Goal: Information Seeking & Learning: Learn about a topic

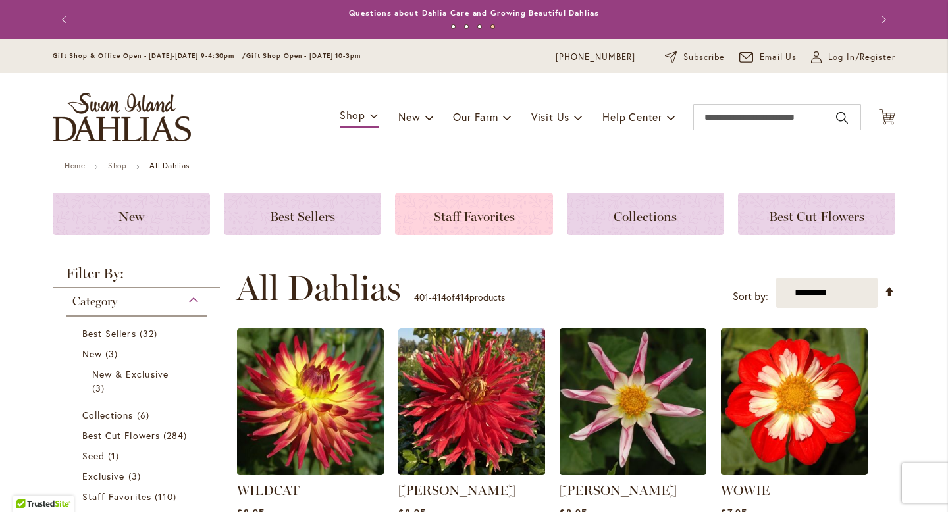
click at [490, 201] on div "Staff Favorites" at bounding box center [473, 214] width 157 height 42
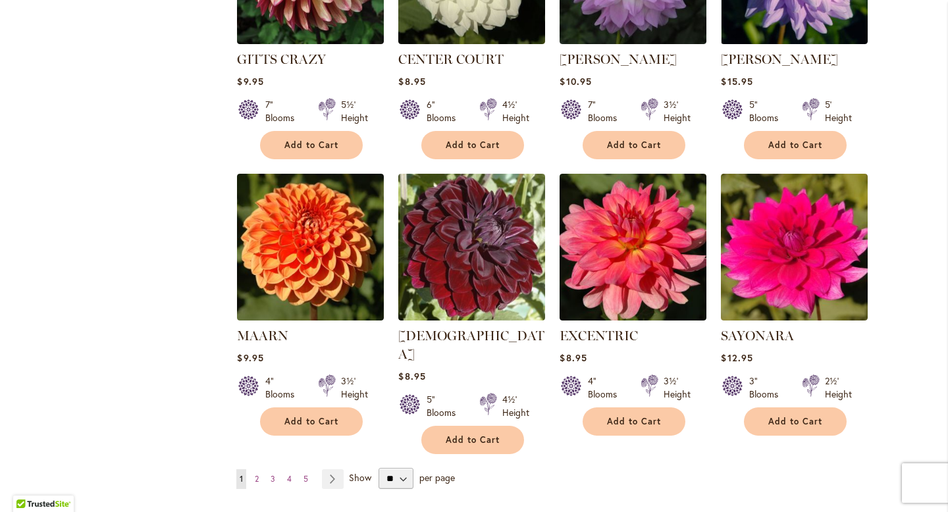
scroll to position [917, 0]
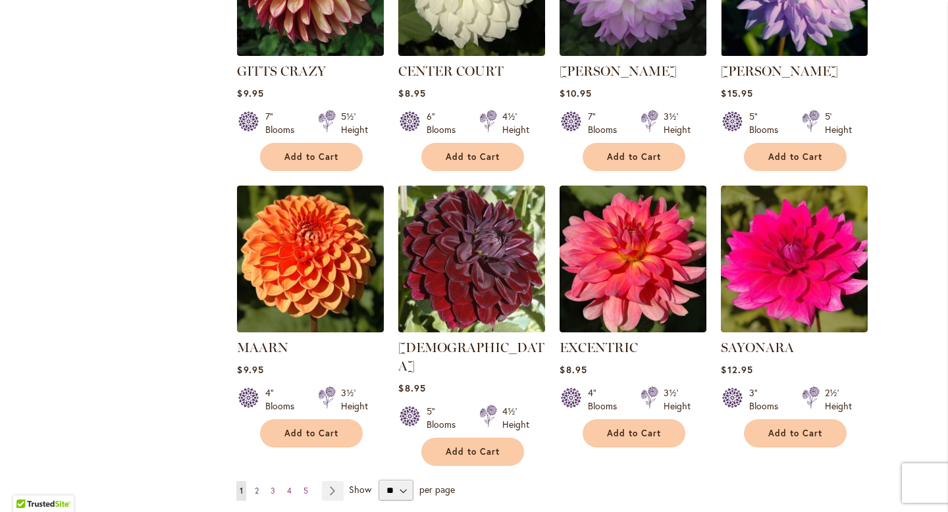
click at [254, 481] on link "Page 2" at bounding box center [257, 491] width 11 height 20
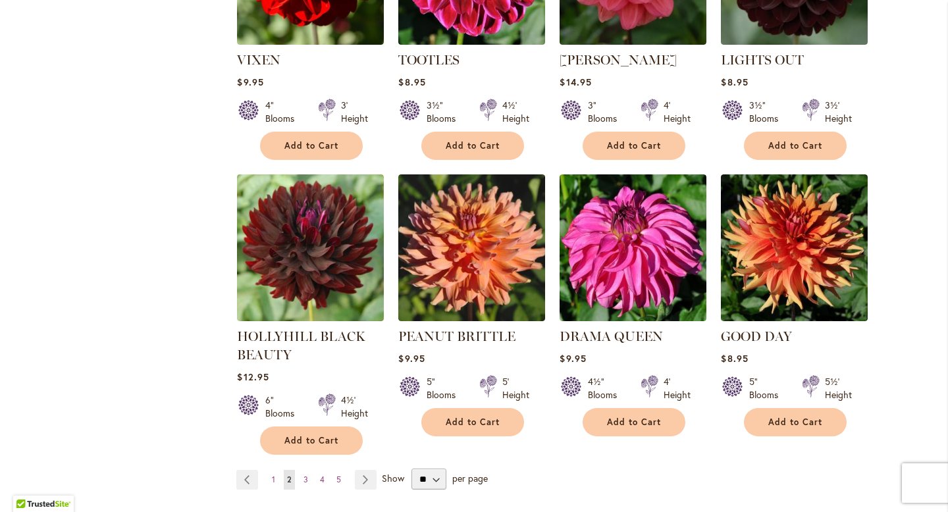
scroll to position [1174, 0]
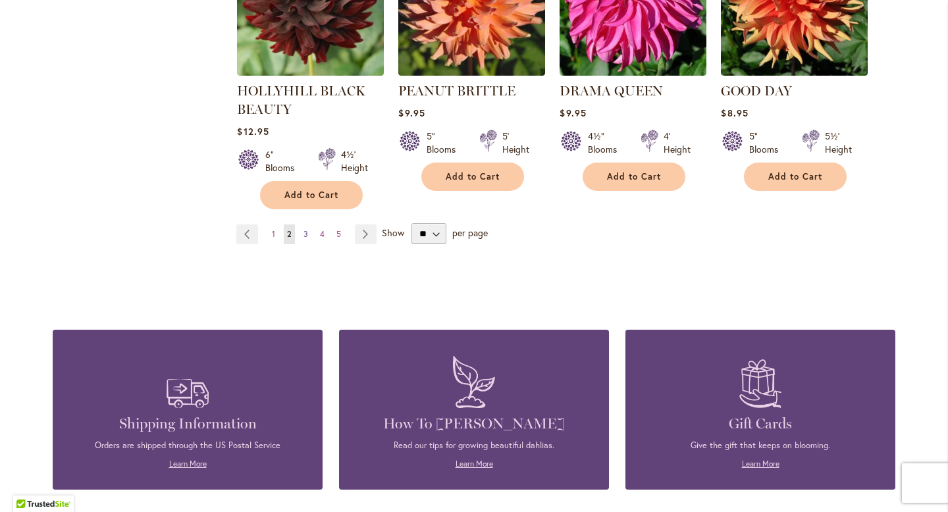
click at [302, 225] on link "Page 3" at bounding box center [305, 235] width 11 height 20
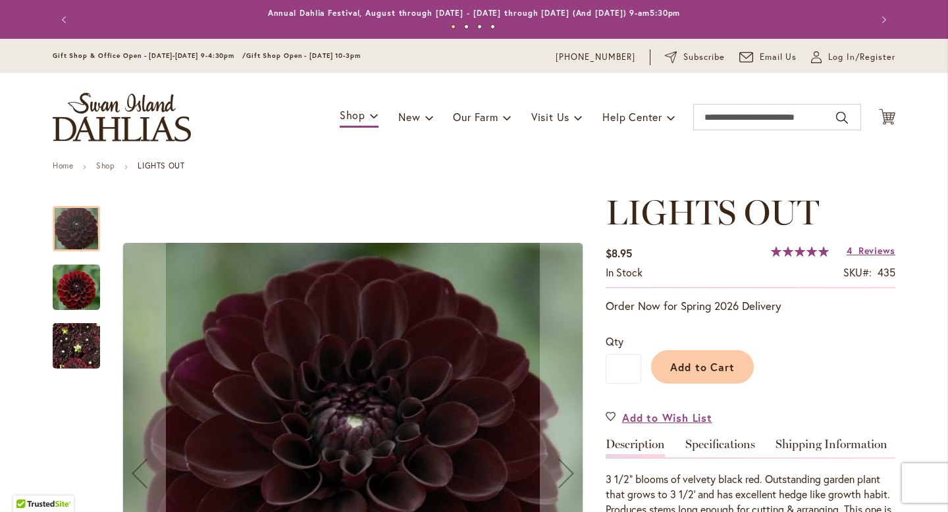
scroll to position [152, 0]
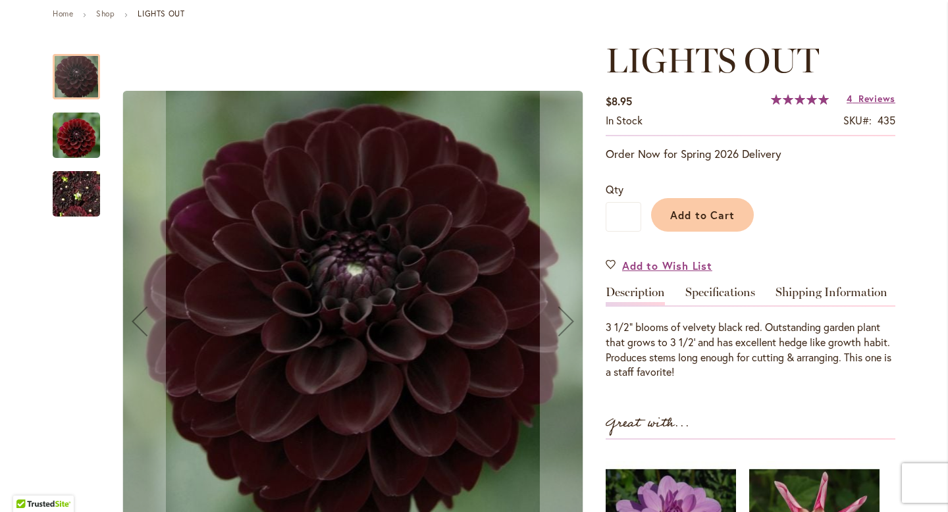
click at [75, 151] on img "LIGHTS OUT" at bounding box center [76, 135] width 47 height 49
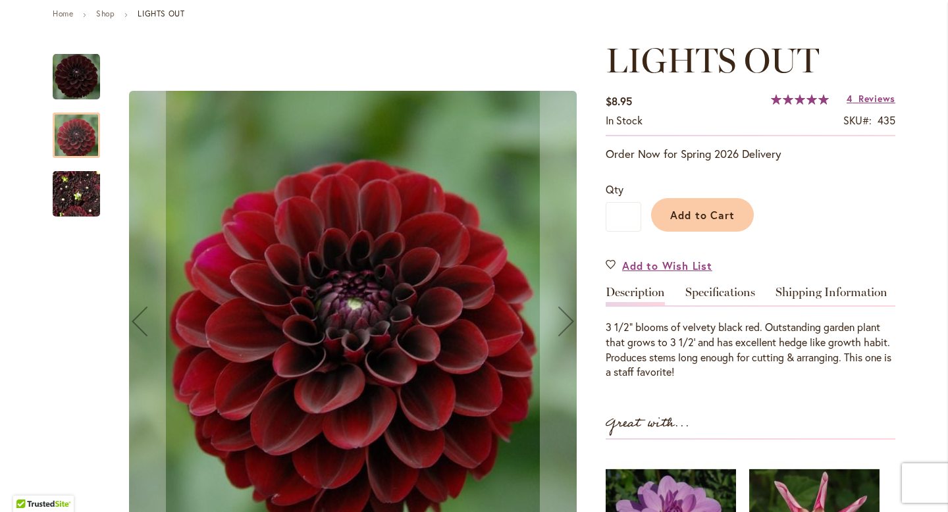
click at [73, 190] on img "LIGHTS OUT" at bounding box center [76, 194] width 47 height 63
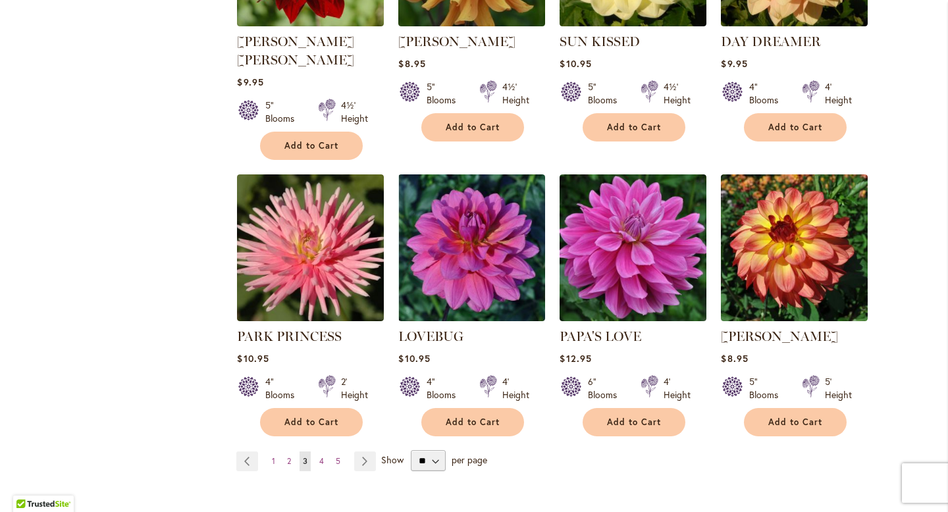
scroll to position [1061, 0]
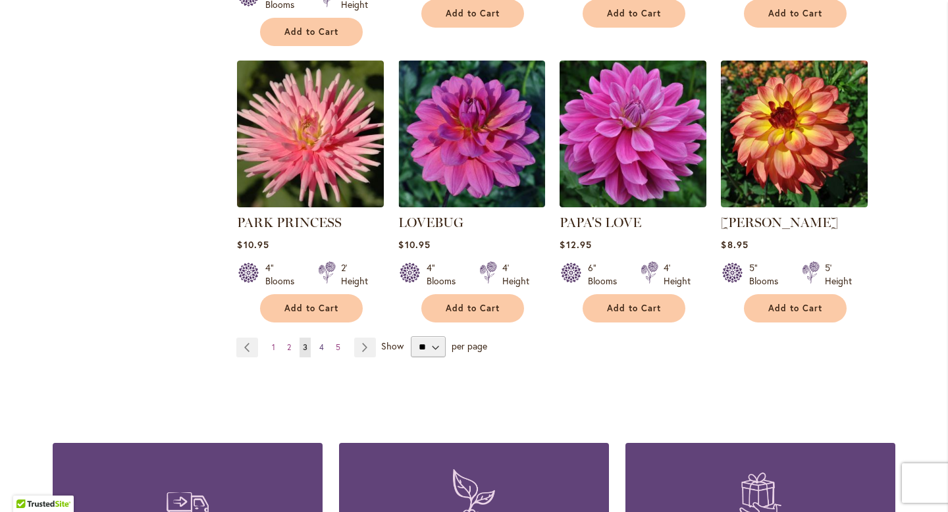
click at [324, 338] on link "Page 4" at bounding box center [321, 348] width 11 height 20
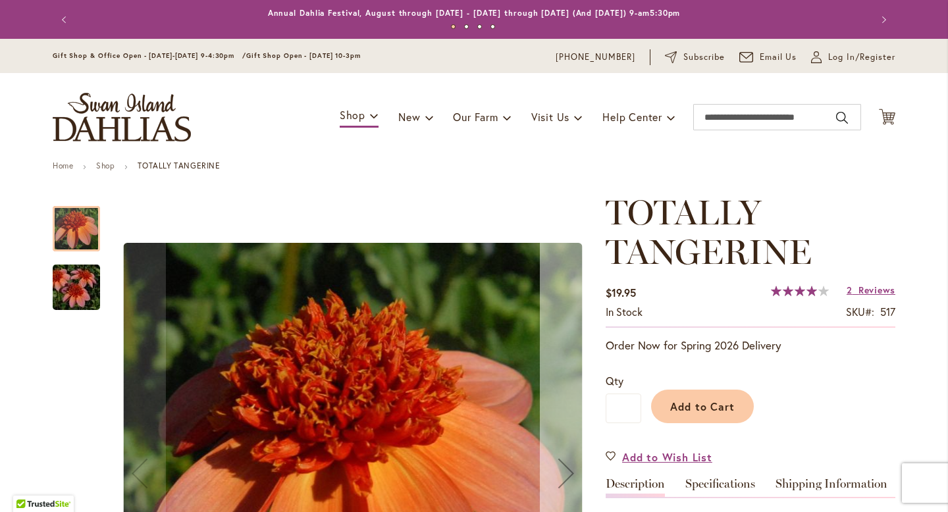
scroll to position [95, 0]
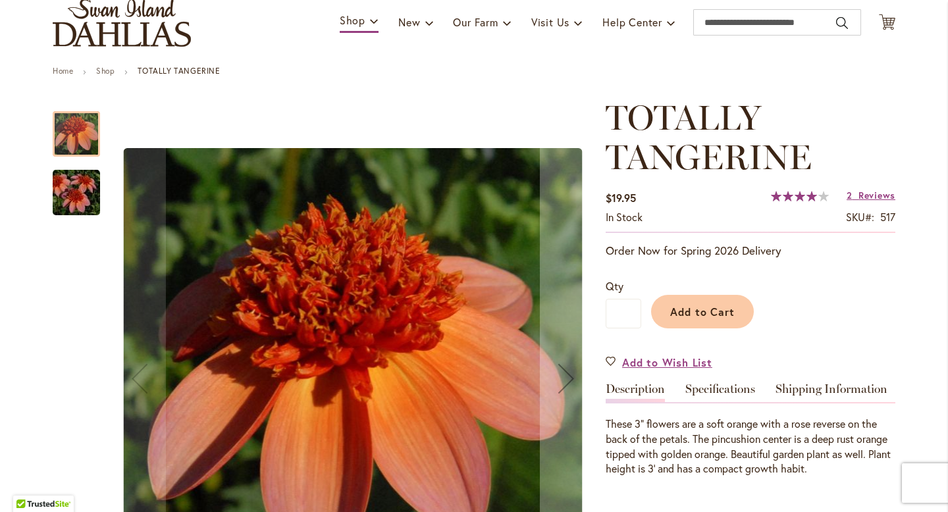
click at [82, 196] on img "TOTALLY TANGERINE" at bounding box center [76, 192] width 95 height 63
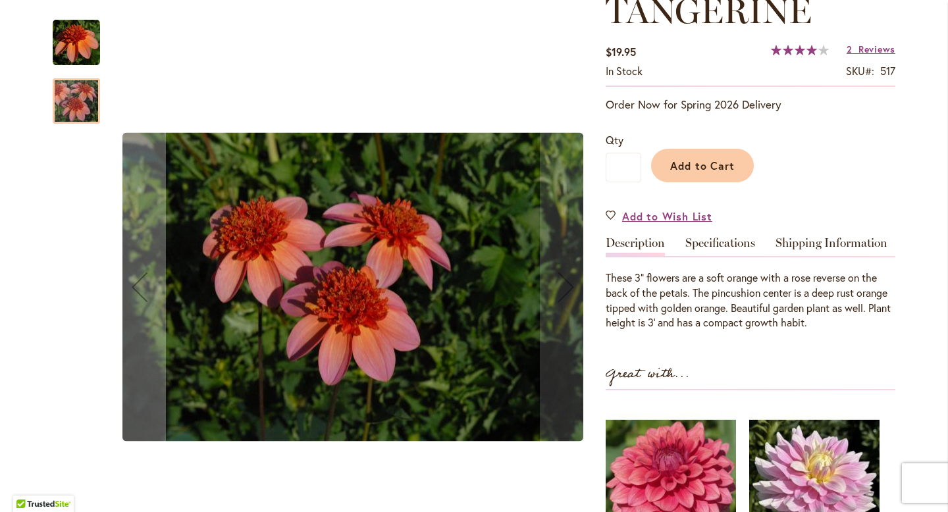
scroll to position [243, 0]
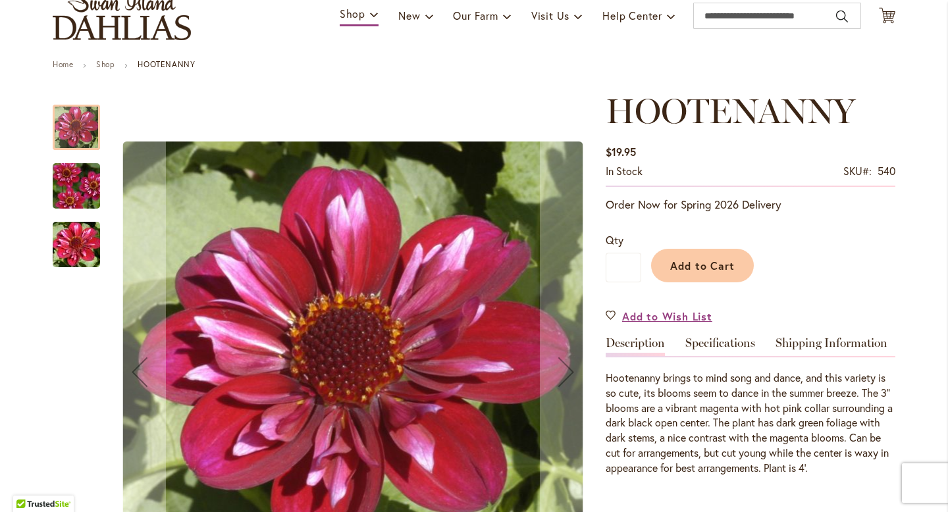
scroll to position [119, 0]
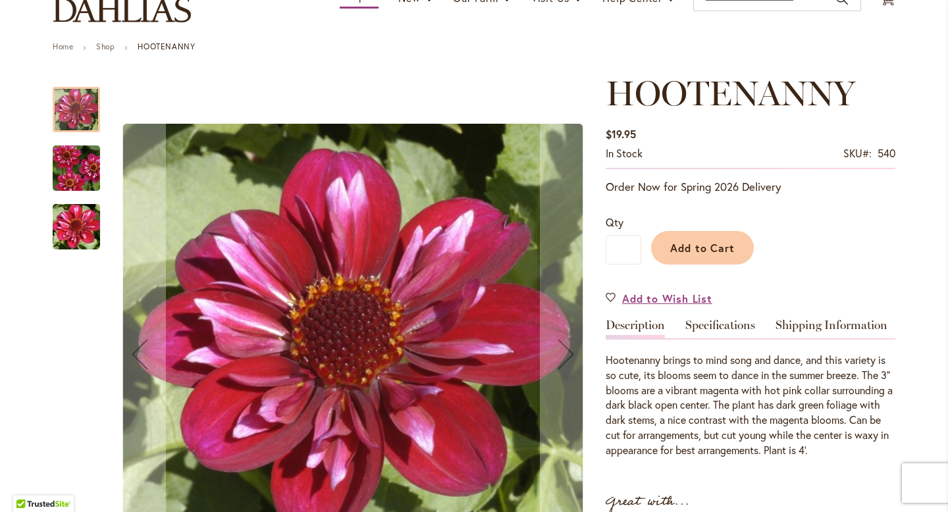
click at [100, 165] on div at bounding box center [323, 355] width 540 height 562
click at [92, 165] on img "HOOTENANNY" at bounding box center [76, 168] width 95 height 63
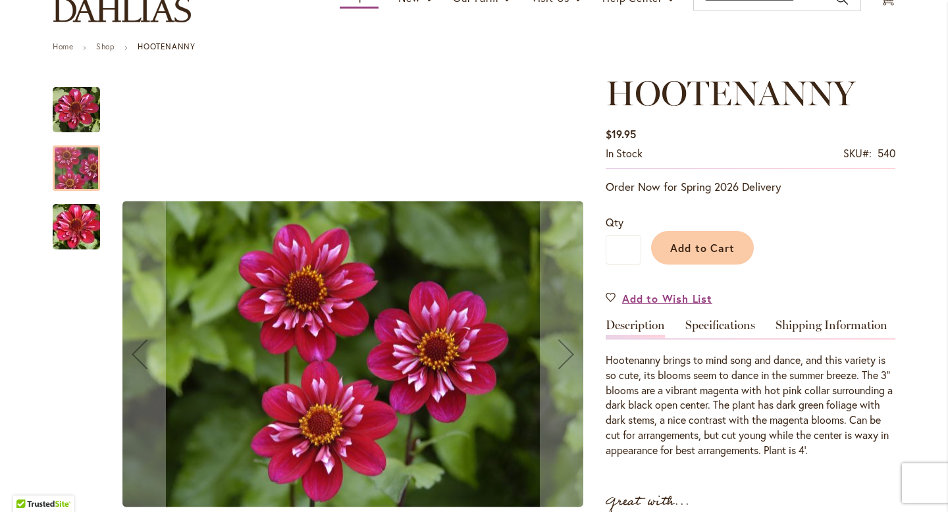
click at [85, 218] on img "HOOTENANNY" at bounding box center [76, 227] width 95 height 63
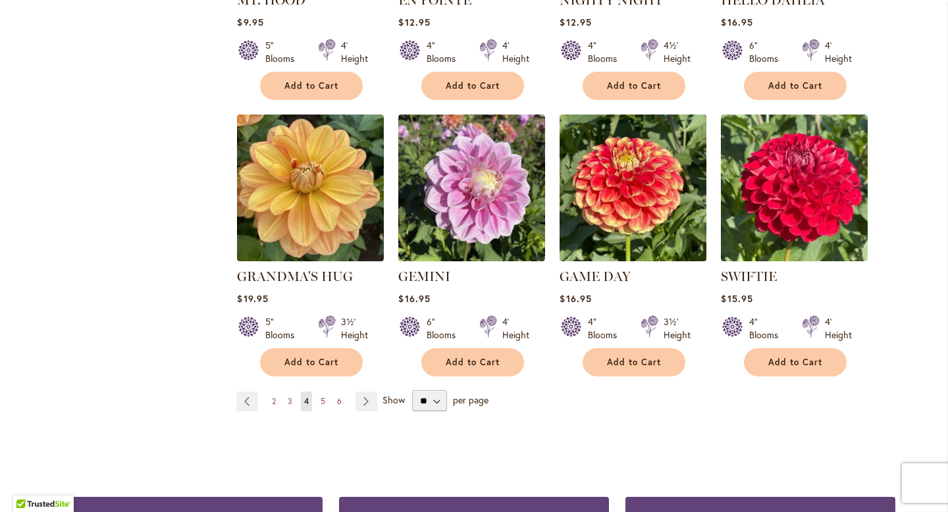
scroll to position [1021, 0]
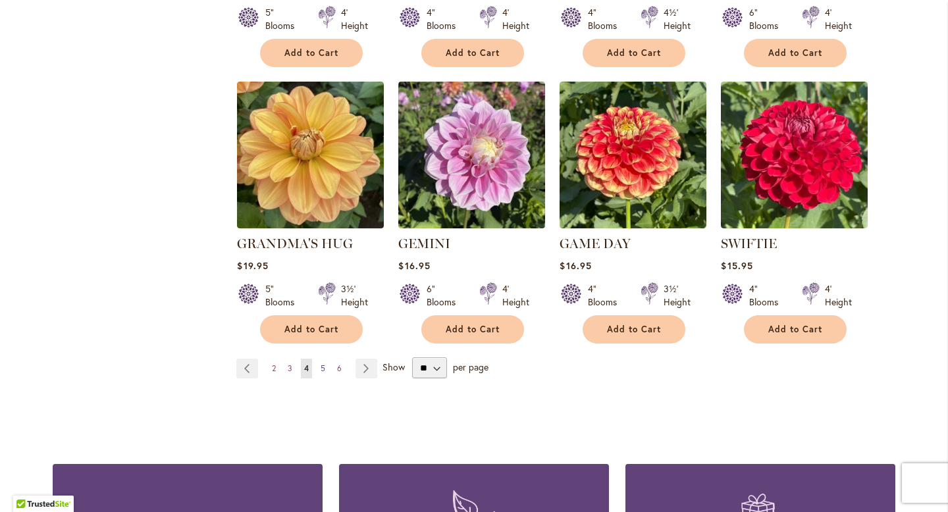
click at [323, 363] on span "5" at bounding box center [323, 368] width 5 height 10
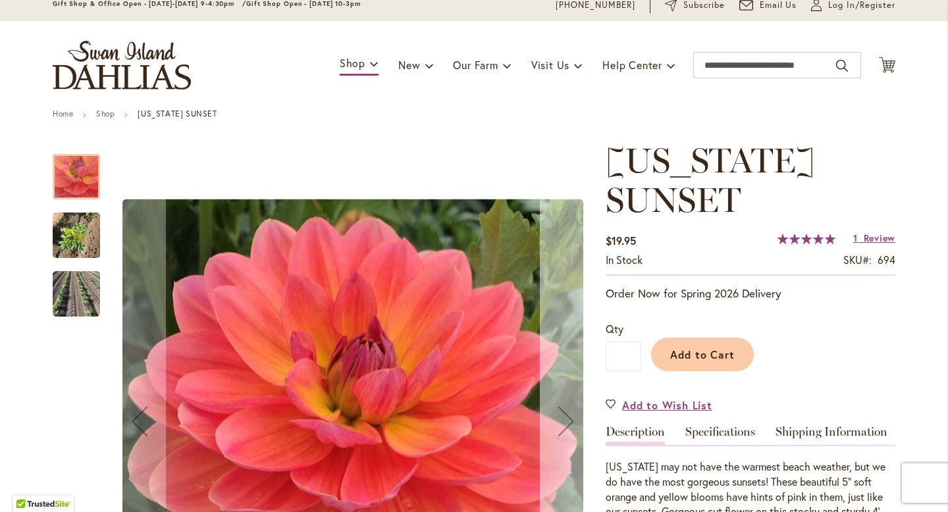
scroll to position [70, 0]
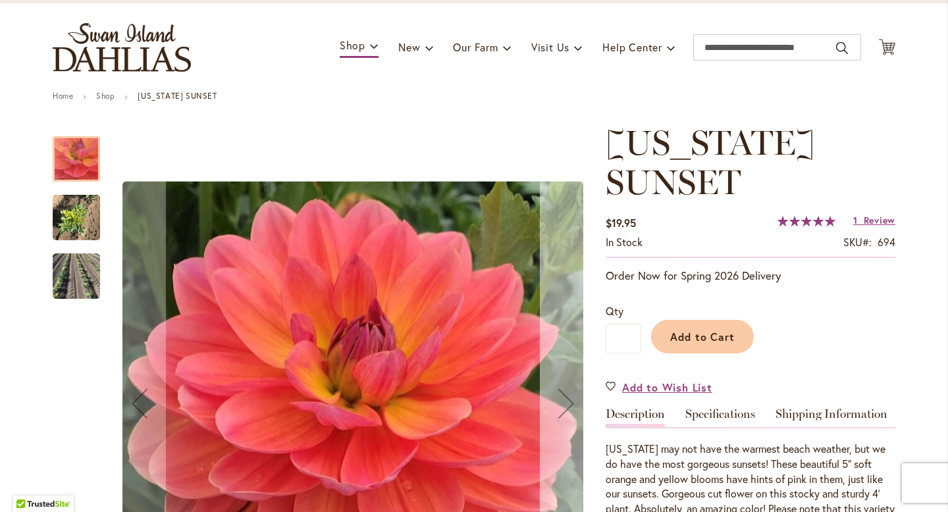
click at [554, 309] on button "Next" at bounding box center [566, 404] width 53 height 562
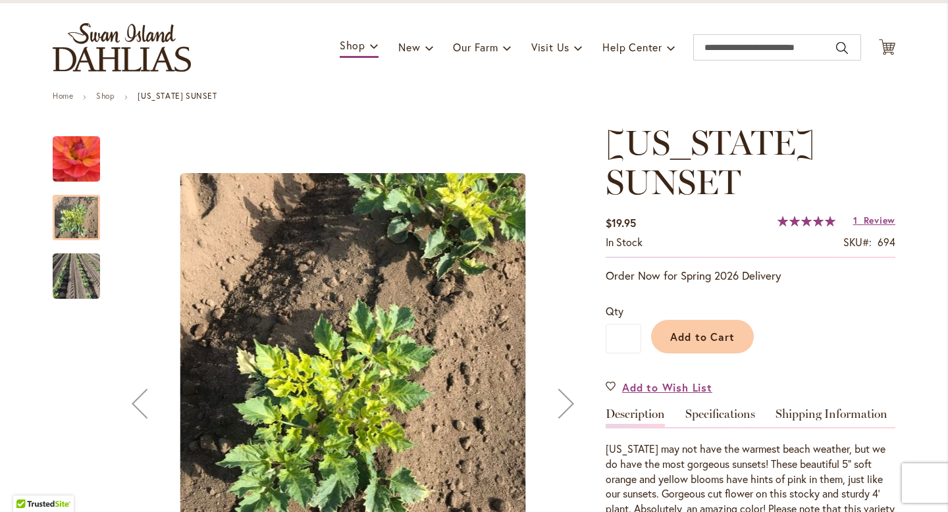
click at [554, 309] on button "Next" at bounding box center [566, 404] width 53 height 562
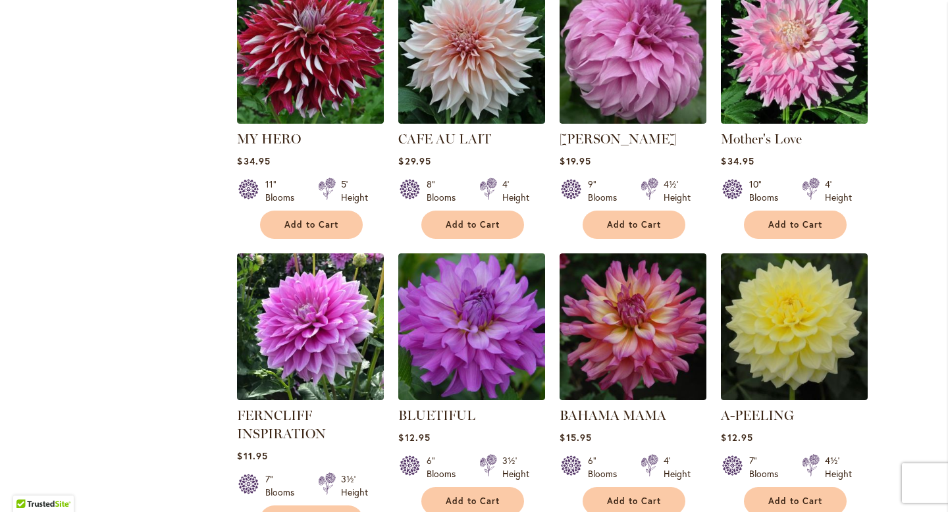
scroll to position [923, 0]
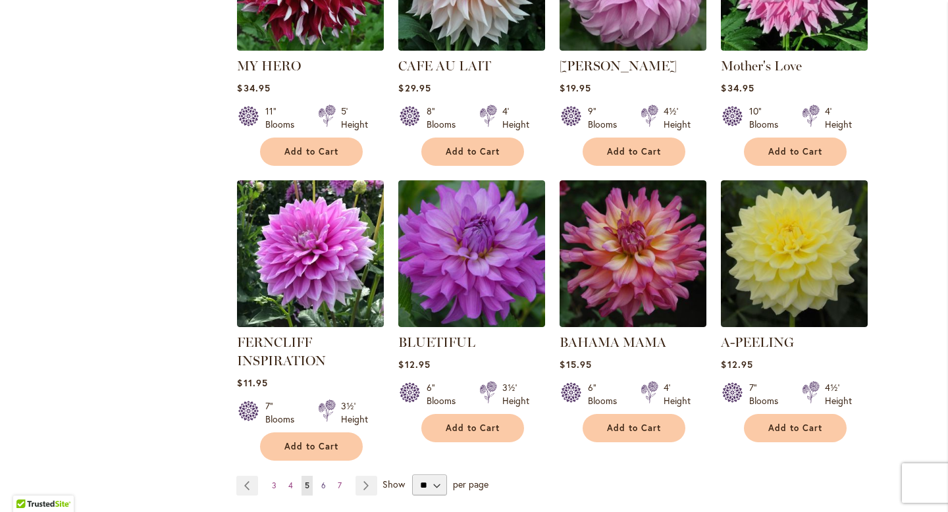
click at [319, 476] on link "Page 6" at bounding box center [323, 486] width 11 height 20
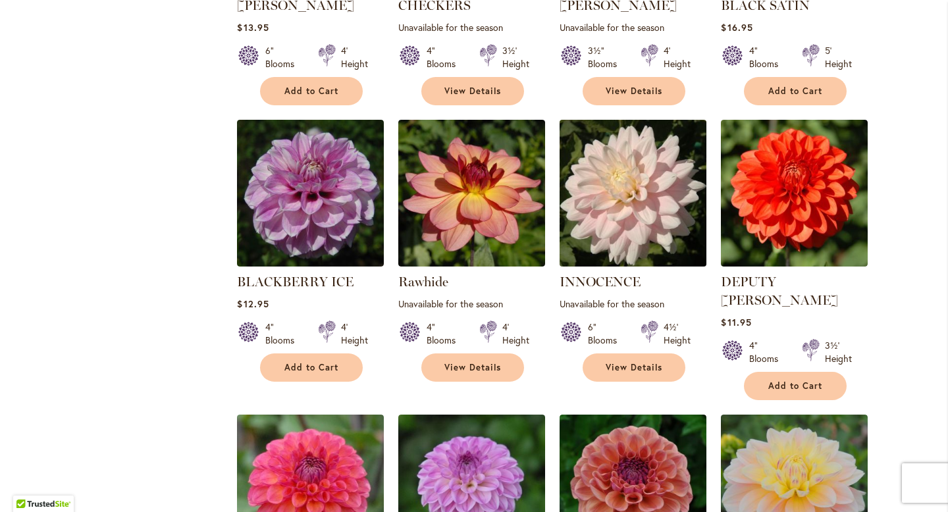
scroll to position [949, 0]
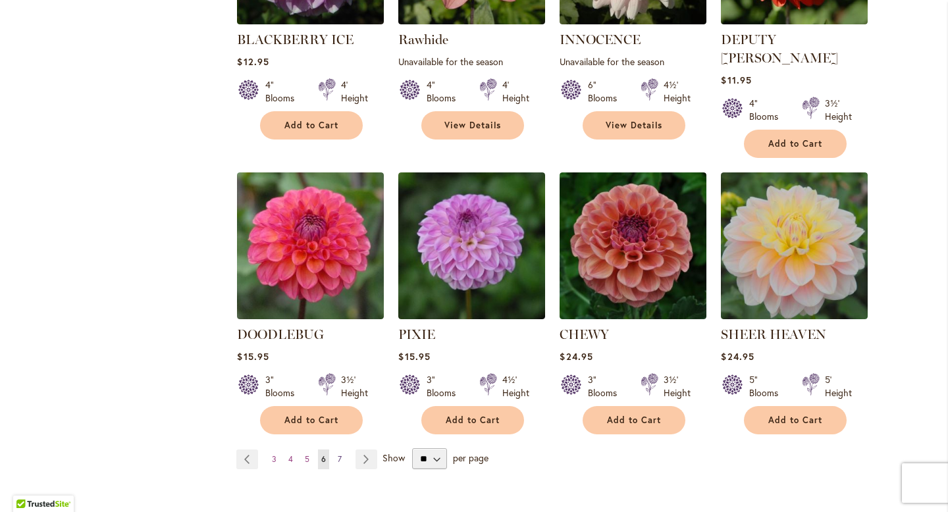
click at [339, 454] on span "7" at bounding box center [340, 459] width 4 height 10
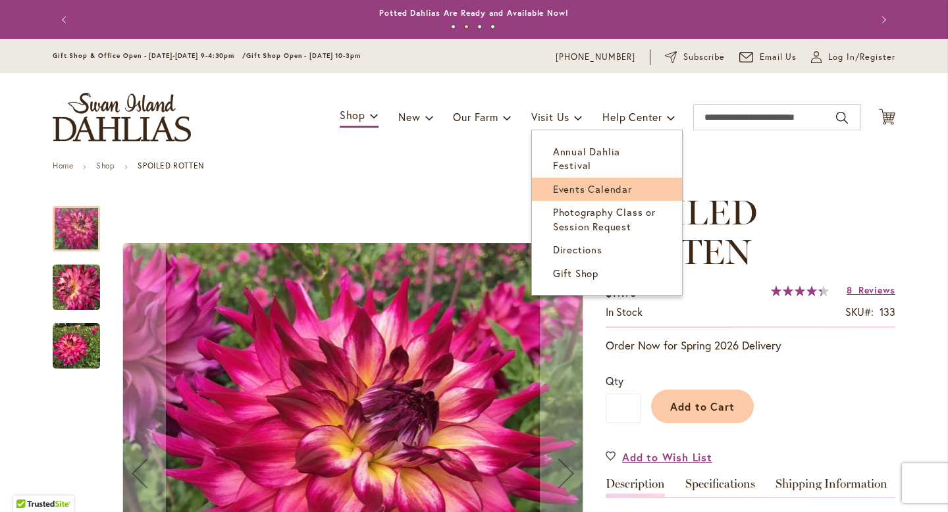
scroll to position [84, 0]
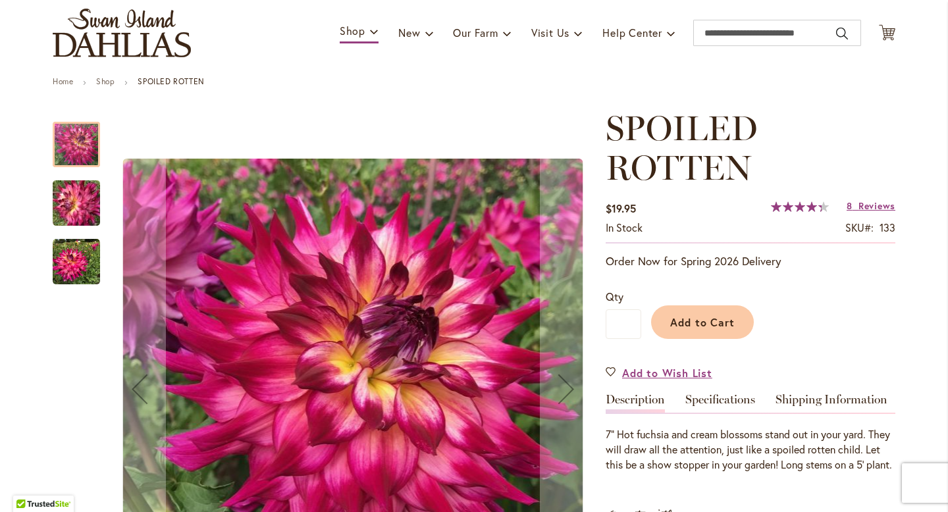
click at [88, 201] on img "SPOILED ROTTEN" at bounding box center [76, 203] width 95 height 71
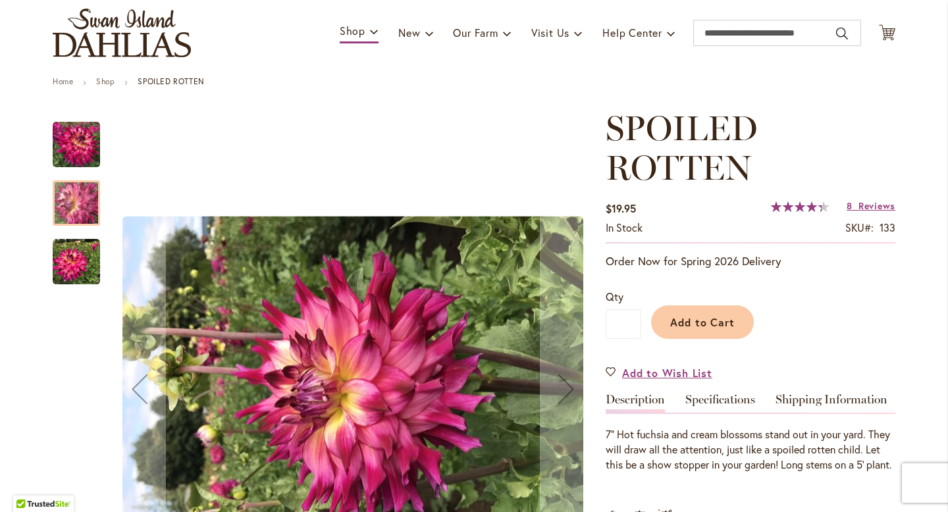
click at [74, 248] on img "SPOILED ROTTEN" at bounding box center [76, 261] width 47 height 47
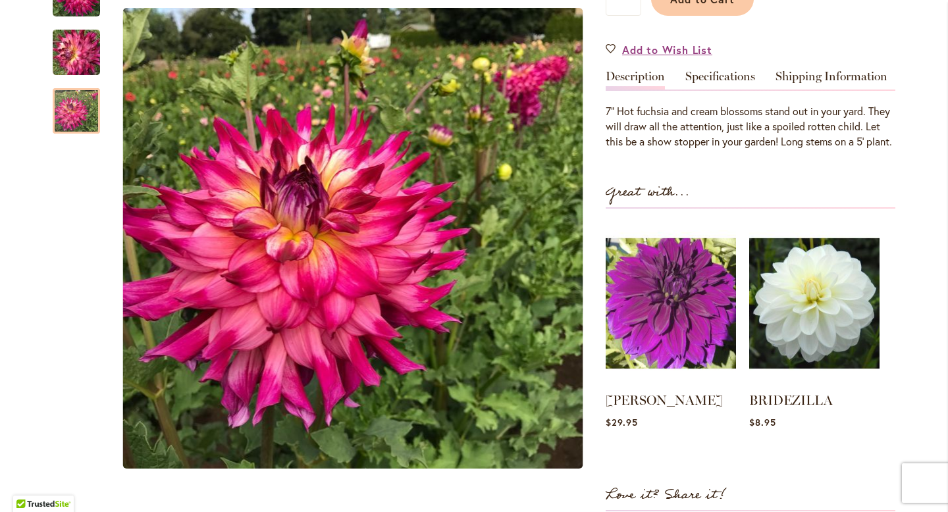
scroll to position [392, 0]
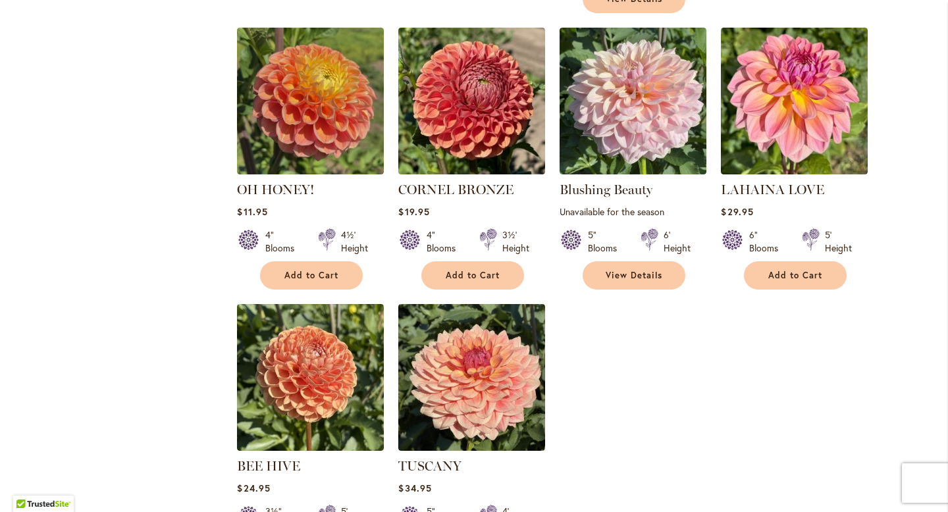
scroll to position [935, 0]
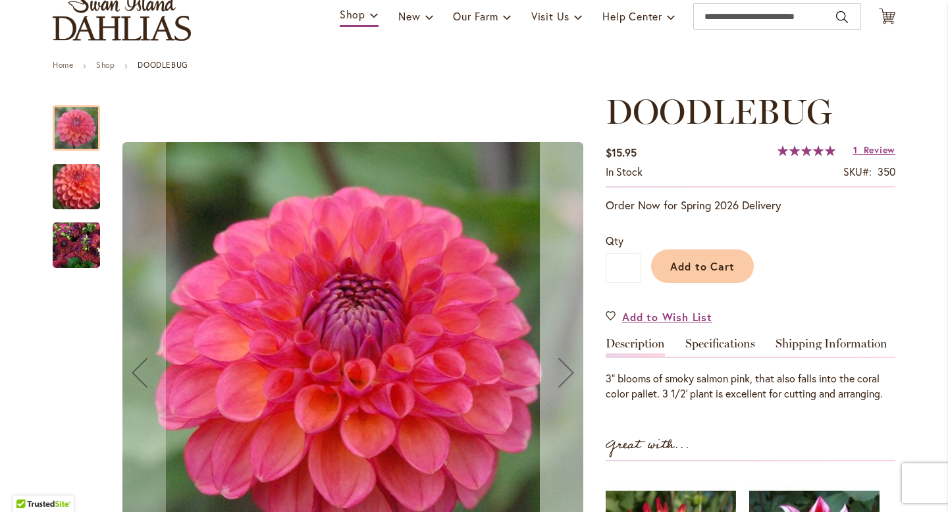
scroll to position [108, 0]
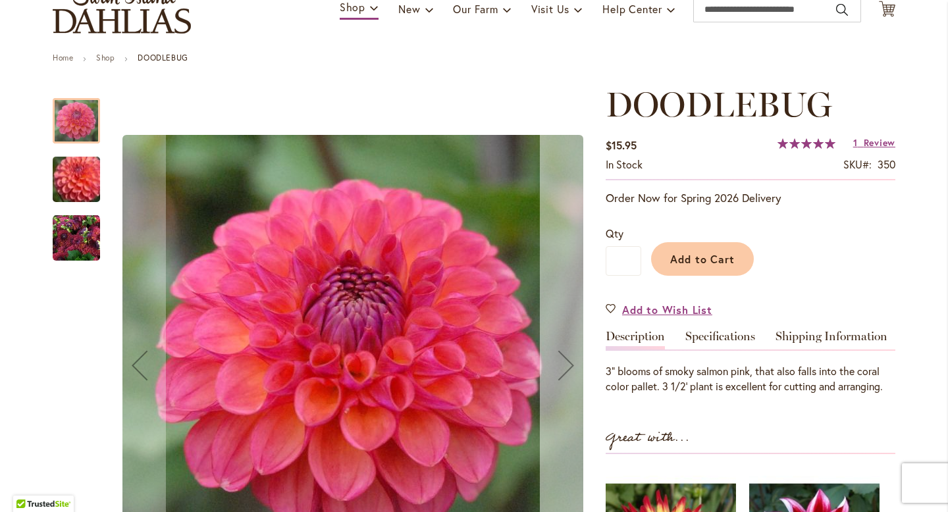
click at [572, 332] on button "Next" at bounding box center [566, 366] width 53 height 562
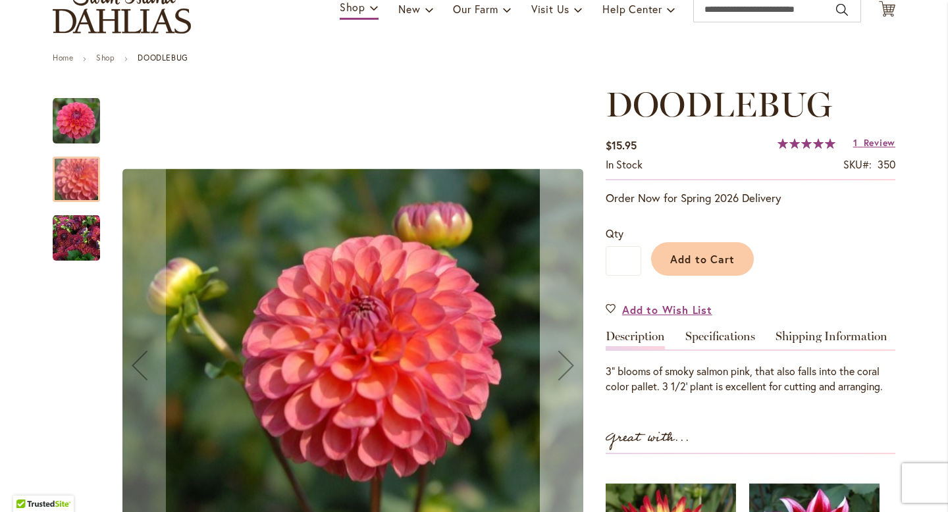
click at [572, 332] on button "Next" at bounding box center [566, 366] width 53 height 562
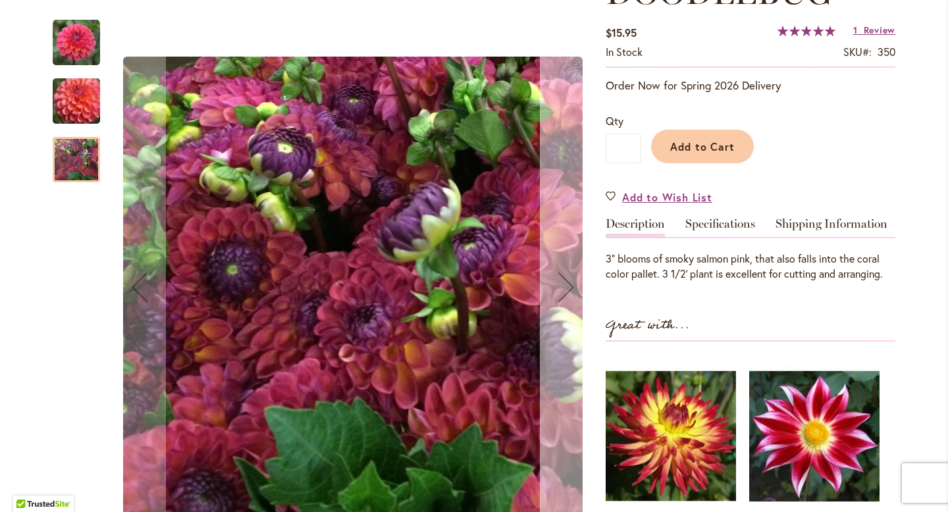
scroll to position [221, 0]
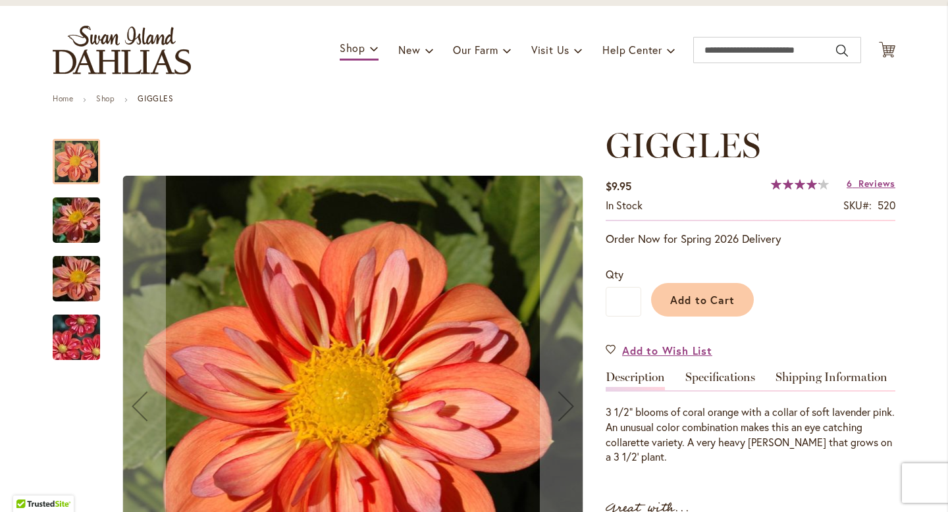
scroll to position [83, 0]
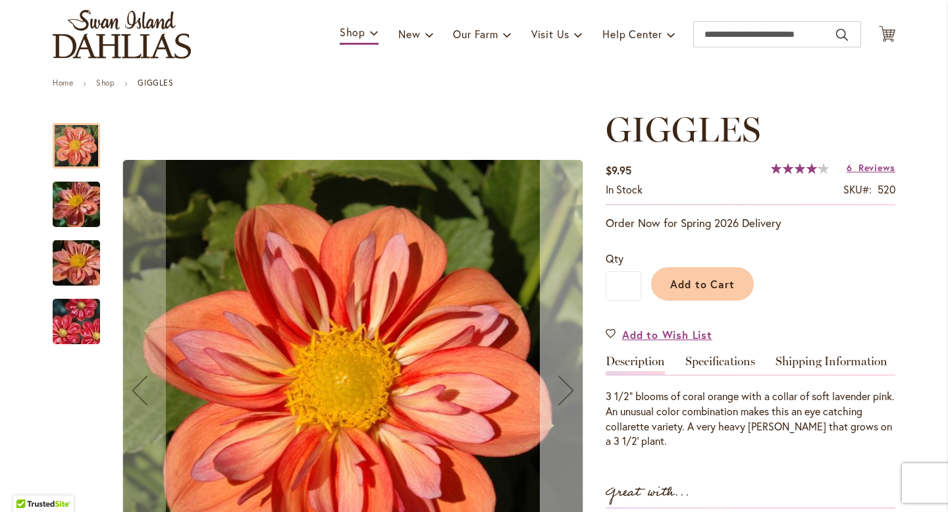
click at [550, 315] on button "Next" at bounding box center [566, 391] width 53 height 562
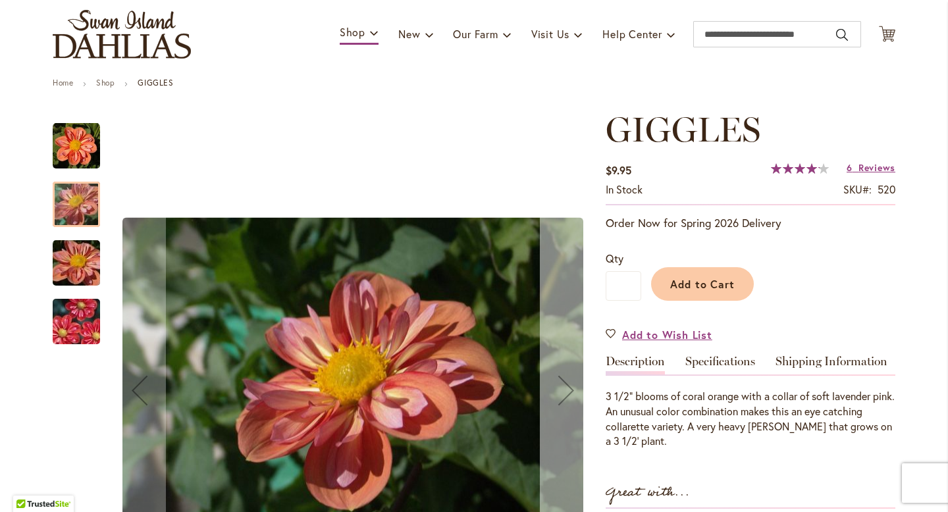
click at [558, 354] on button "Next" at bounding box center [566, 391] width 53 height 562
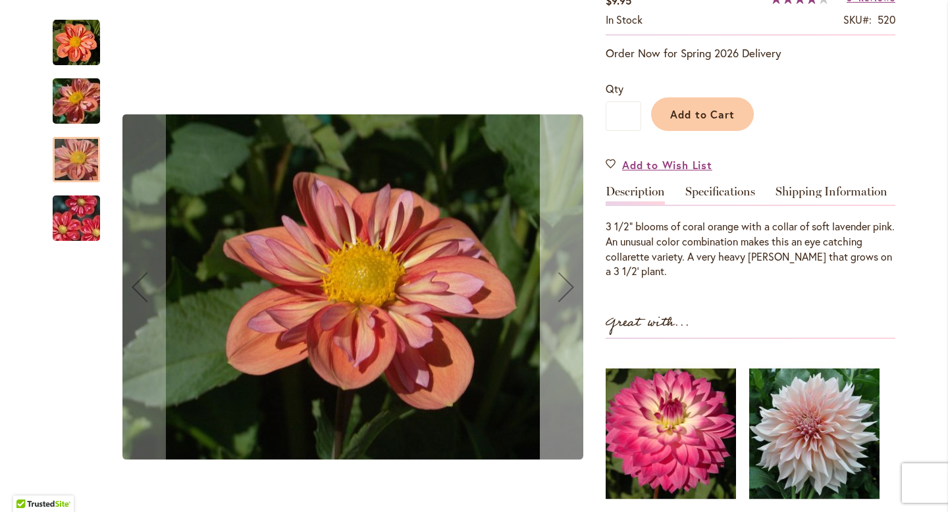
scroll to position [259, 0]
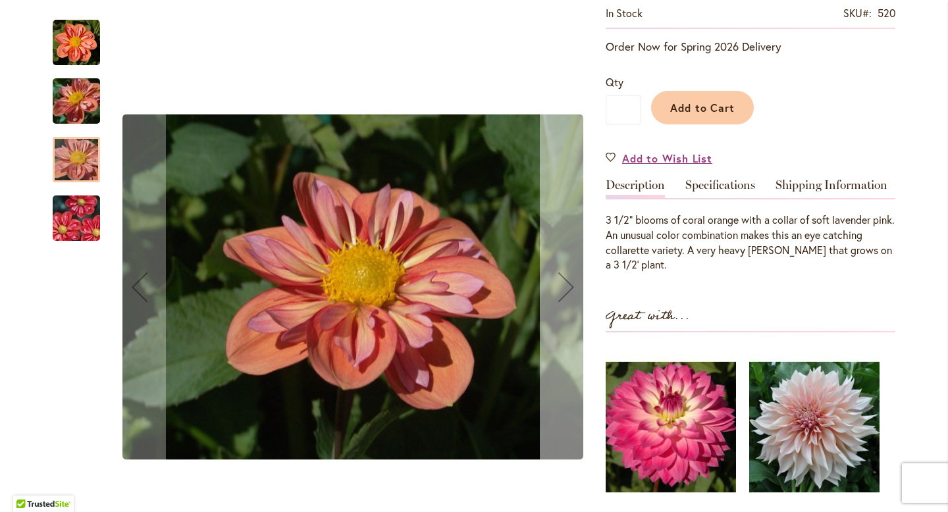
click at [570, 294] on div "Next" at bounding box center [566, 287] width 53 height 53
